Goal: Task Accomplishment & Management: Manage account settings

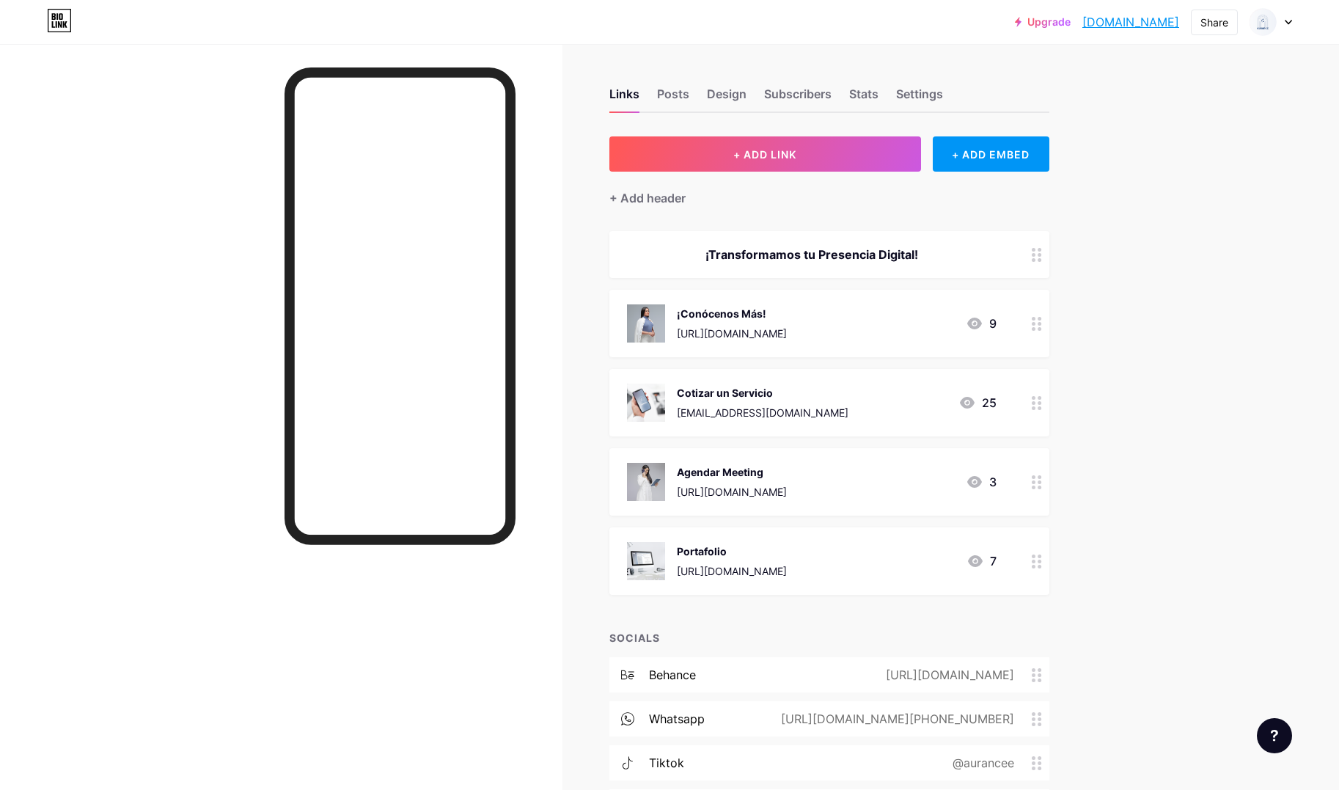
click at [973, 323] on icon at bounding box center [974, 324] width 15 height 12
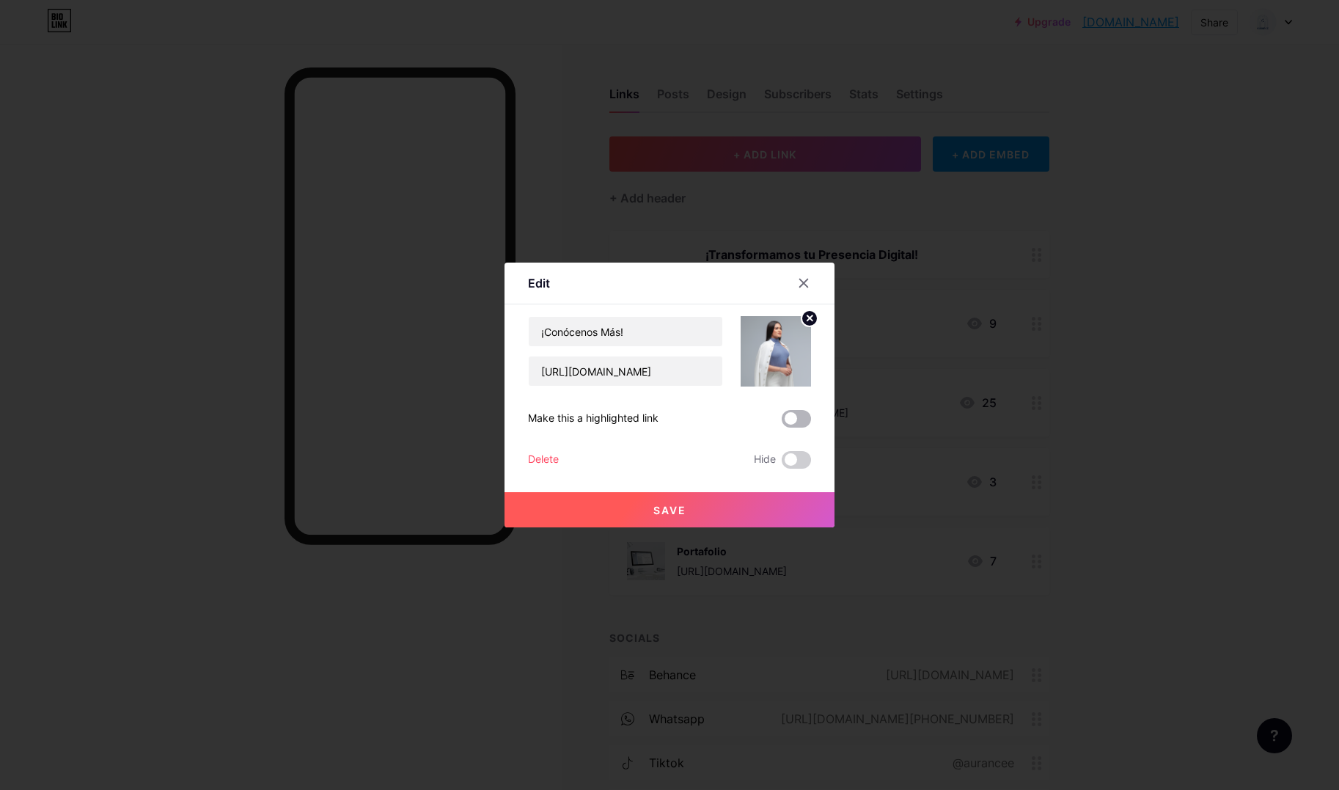
click at [795, 419] on span at bounding box center [796, 419] width 29 height 18
click at [782, 422] on input "checkbox" at bounding box center [782, 422] width 0 height 0
click at [795, 419] on span at bounding box center [796, 419] width 29 height 18
click at [782, 422] on input "checkbox" at bounding box center [782, 422] width 0 height 0
click at [788, 459] on span at bounding box center [796, 460] width 29 height 18
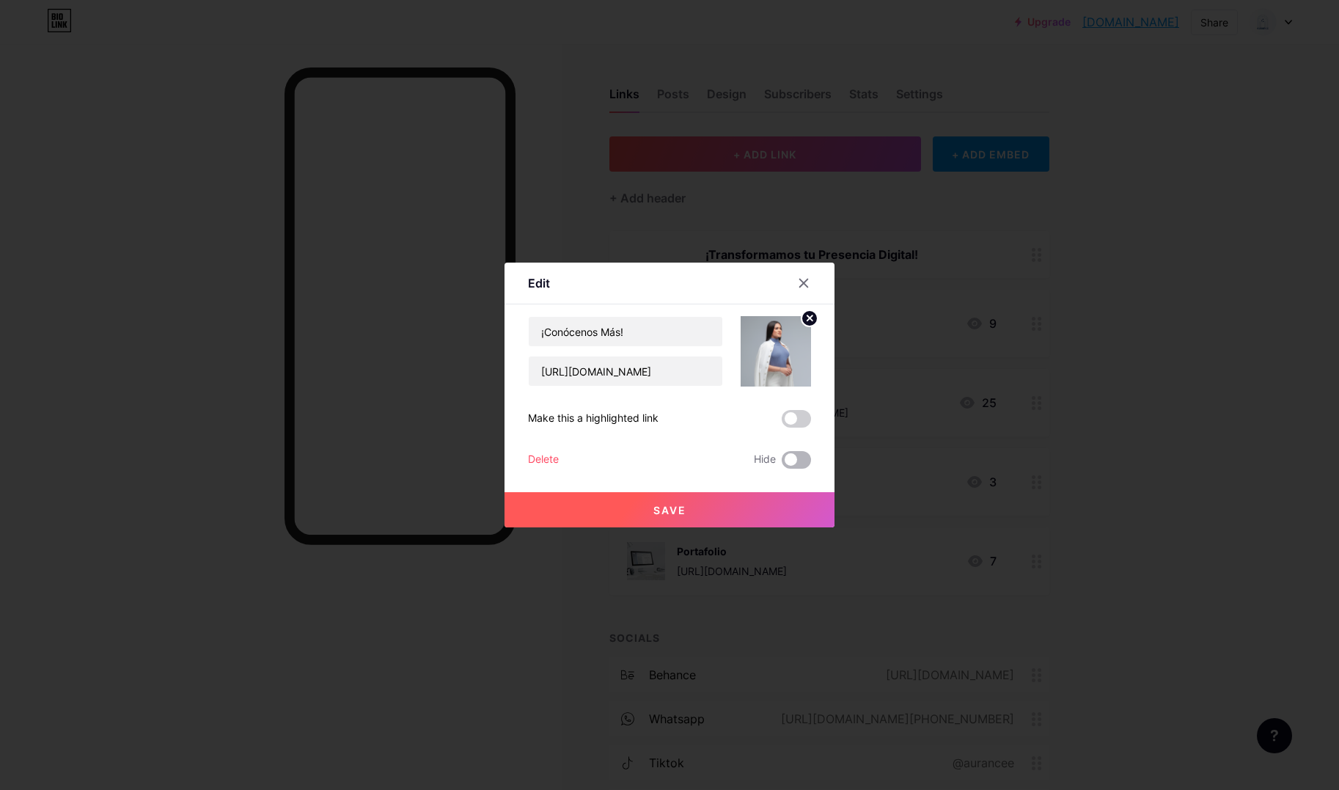
click at [782, 464] on input "checkbox" at bounding box center [782, 464] width 0 height 0
click at [733, 503] on button "Save" at bounding box center [670, 509] width 330 height 35
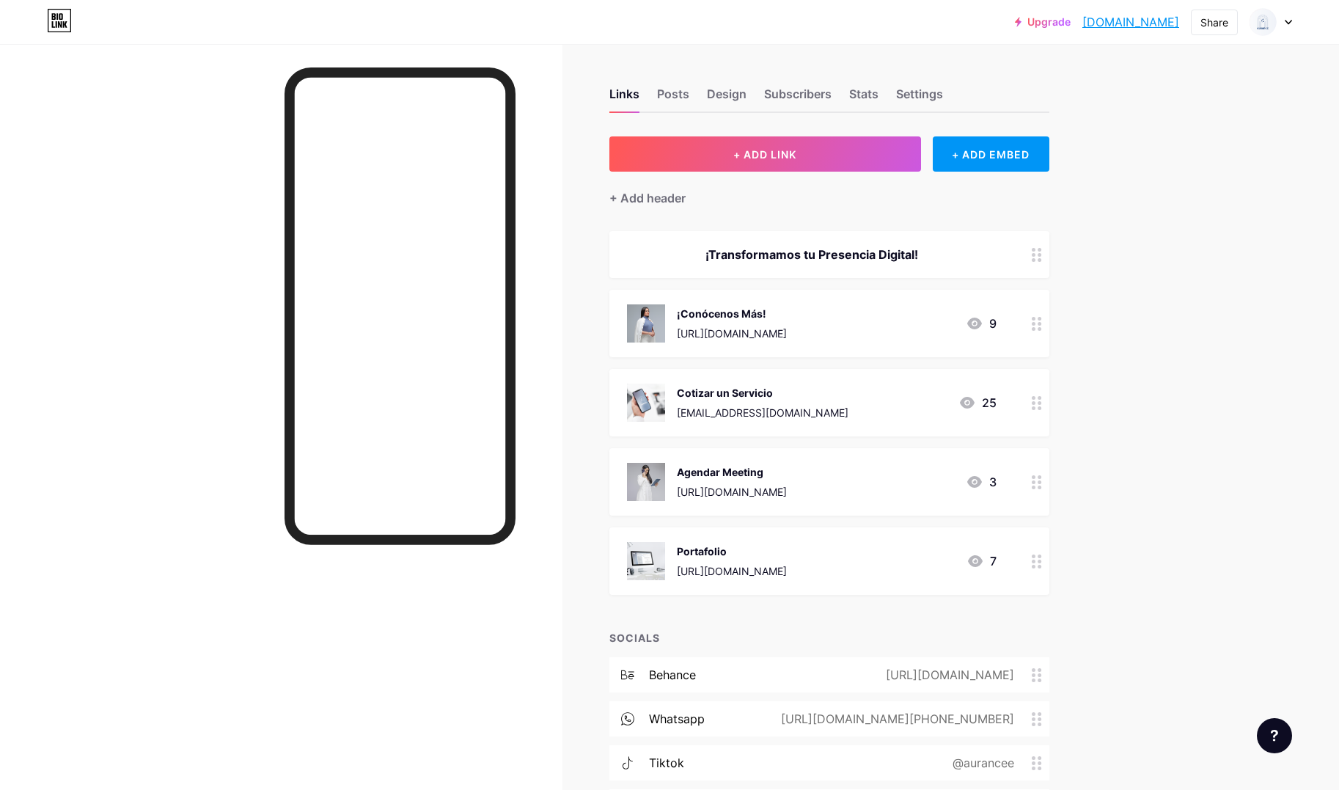
click at [1031, 561] on div at bounding box center [1037, 560] width 25 height 67
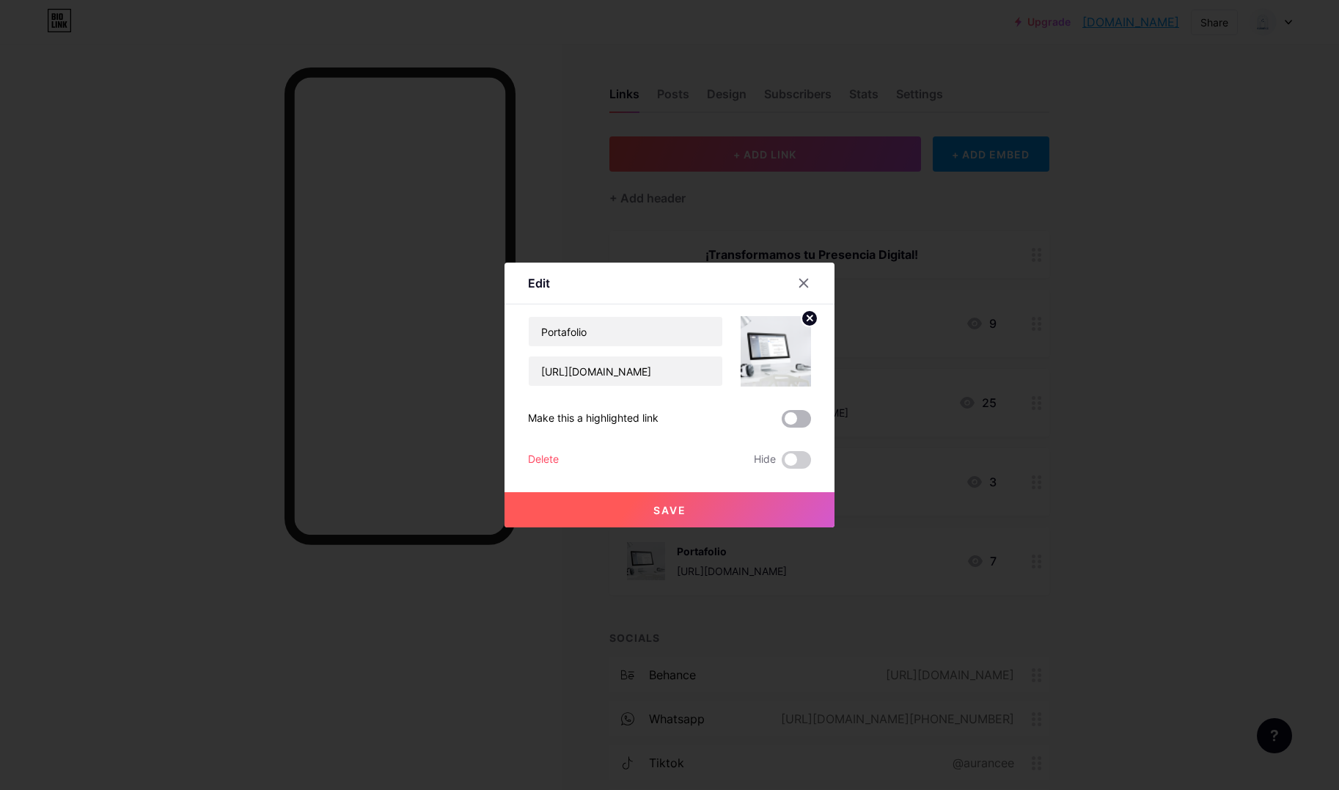
click at [792, 412] on span at bounding box center [796, 419] width 29 height 18
click at [782, 422] on input "checkbox" at bounding box center [782, 422] width 0 height 0
click at [753, 499] on button "Save" at bounding box center [670, 509] width 330 height 35
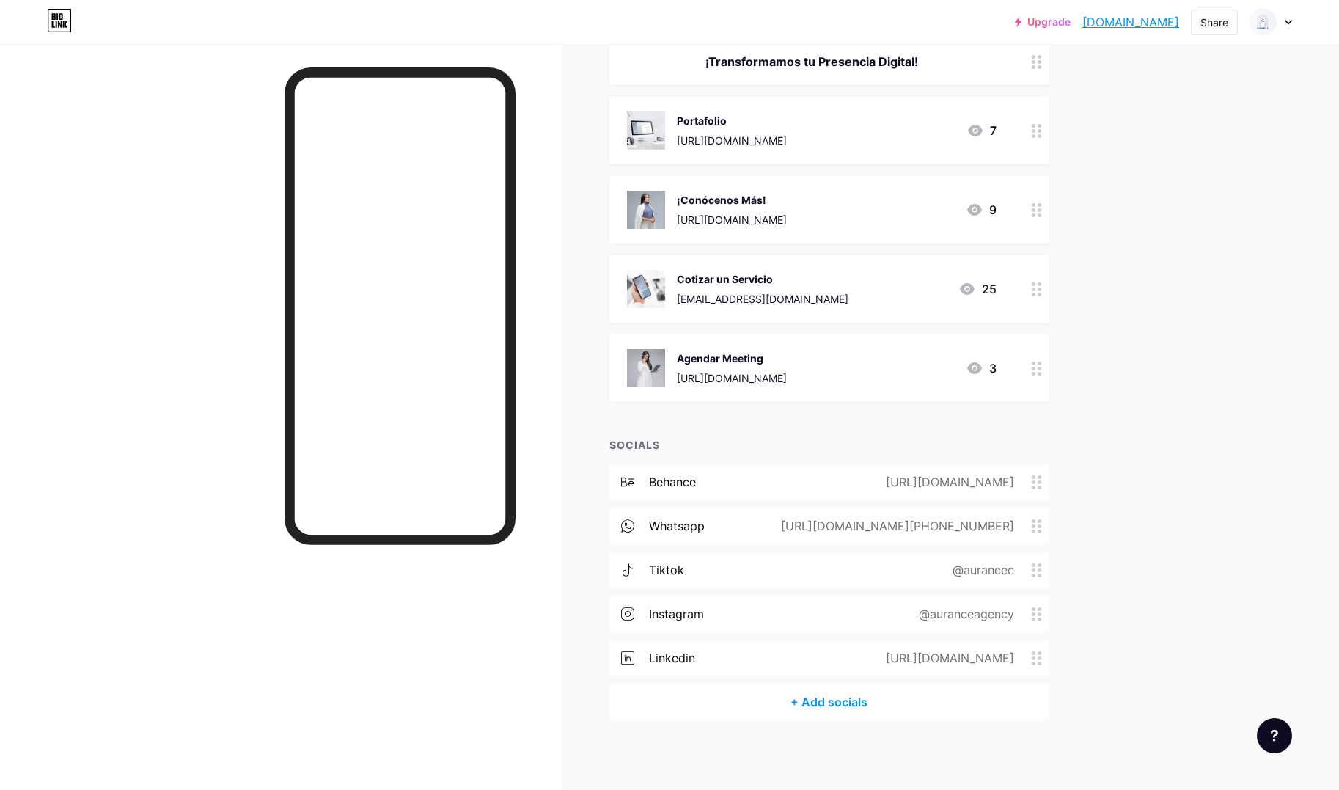
scroll to position [178, 0]
